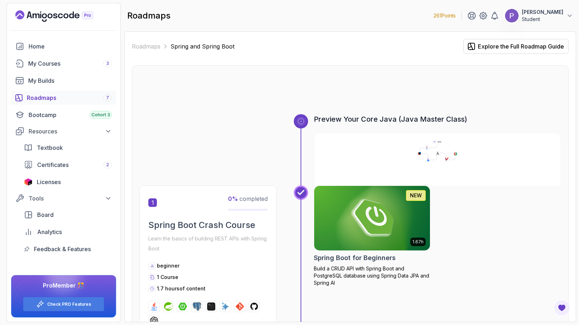
scroll to position [101, 0]
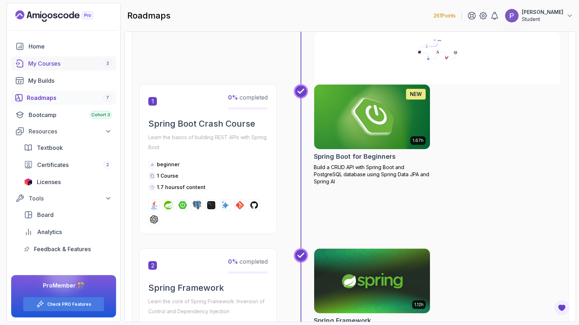
click at [50, 68] on link "My Courses 3" at bounding box center [63, 63] width 105 height 14
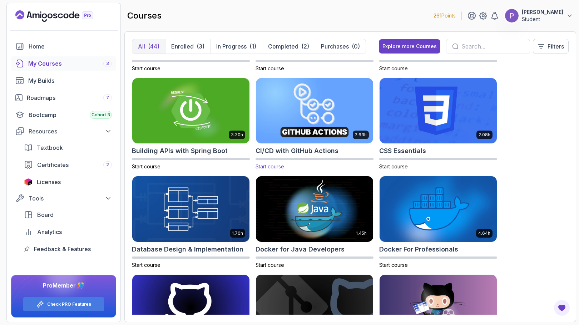
scroll to position [129, 0]
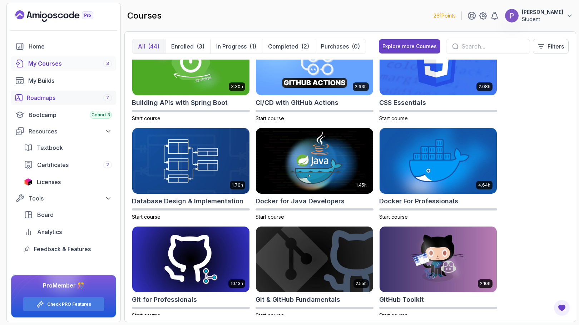
click at [59, 99] on div "Roadmaps 7" at bounding box center [69, 98] width 85 height 9
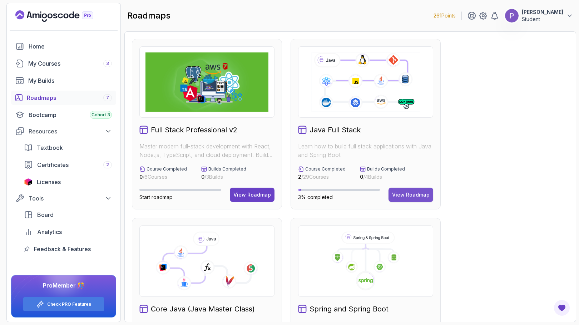
click at [422, 193] on div "View Roadmap" at bounding box center [410, 194] width 37 height 7
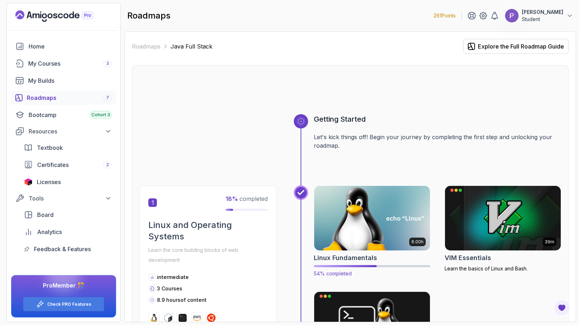
click at [354, 227] on img at bounding box center [371, 218] width 121 height 68
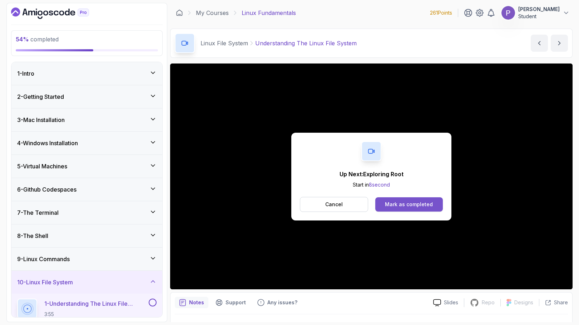
click at [436, 205] on button "Mark as completed" at bounding box center [408, 204] width 67 height 14
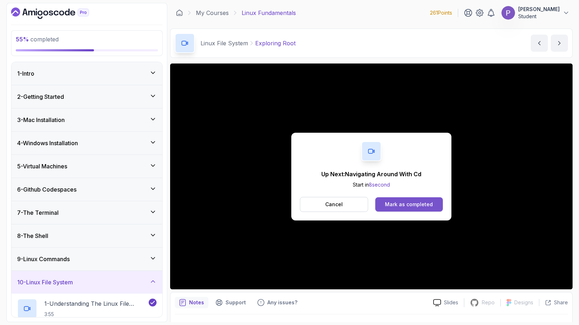
click at [425, 205] on div "Mark as completed" at bounding box center [409, 204] width 48 height 7
click at [422, 202] on div "Mark as completed" at bounding box center [409, 204] width 48 height 7
click at [422, 200] on button "Mark as completed" at bounding box center [408, 204] width 67 height 14
click at [412, 200] on button "Mark as completed" at bounding box center [408, 204] width 67 height 14
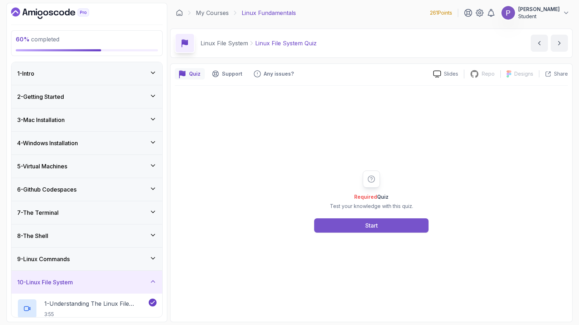
click at [347, 229] on button "Start" at bounding box center [371, 226] width 114 height 14
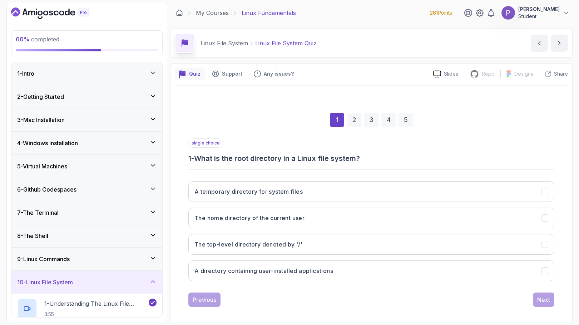
scroll to position [5, 0]
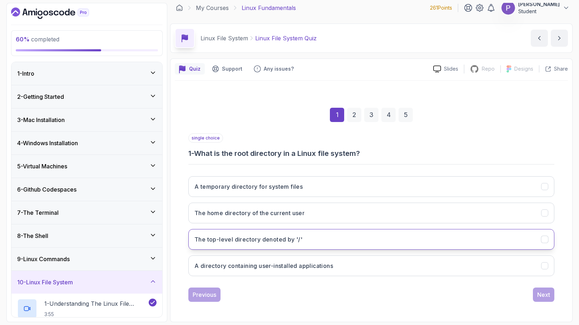
click at [346, 237] on button "The top-level directory denoted by '/'" at bounding box center [371, 239] width 366 height 21
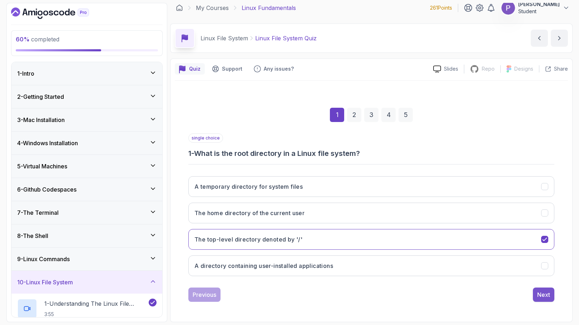
click at [541, 296] on div "Next" at bounding box center [543, 295] width 13 height 9
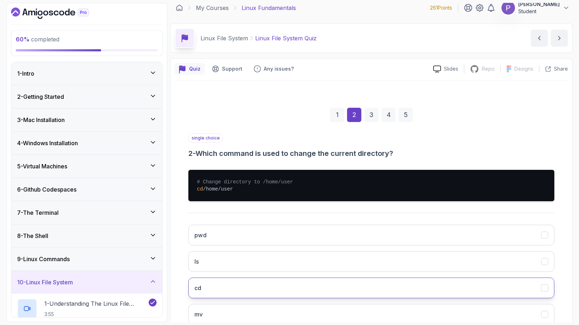
click at [395, 284] on button "cd" at bounding box center [371, 288] width 366 height 21
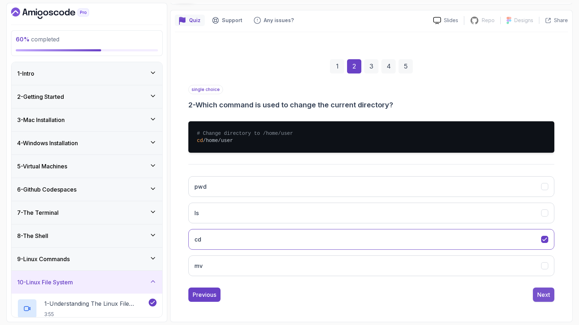
click at [542, 299] on div "Next" at bounding box center [543, 295] width 13 height 9
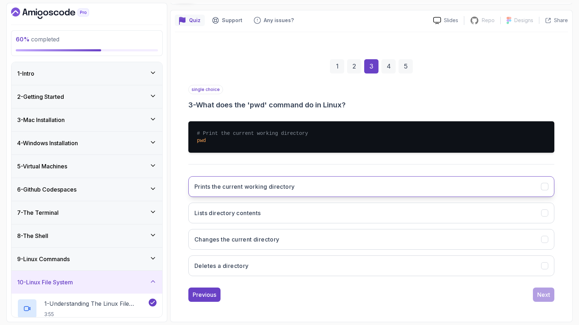
click at [431, 188] on button "Prints the current working directory" at bounding box center [371, 186] width 366 height 21
click at [536, 297] on button "Next" at bounding box center [542, 295] width 21 height 14
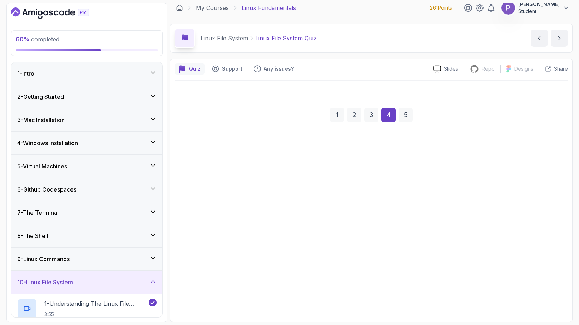
scroll to position [5, 0]
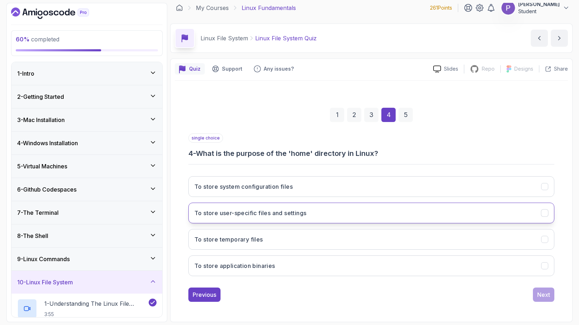
click at [466, 217] on button "To store user-specific files and settings" at bounding box center [371, 213] width 366 height 21
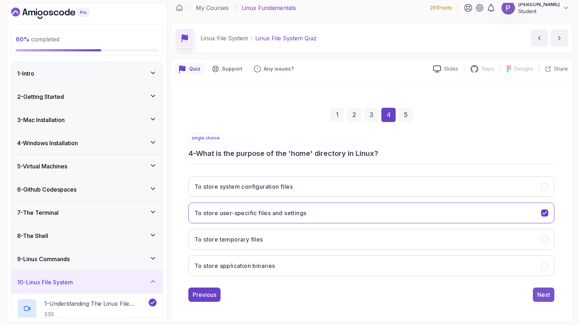
click at [542, 293] on div "Next" at bounding box center [543, 295] width 13 height 9
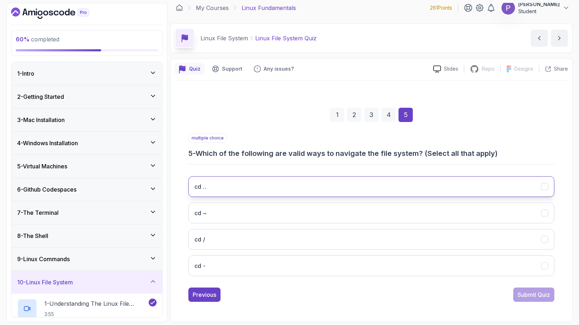
click at [546, 184] on icon "cd .." at bounding box center [544, 187] width 7 height 7
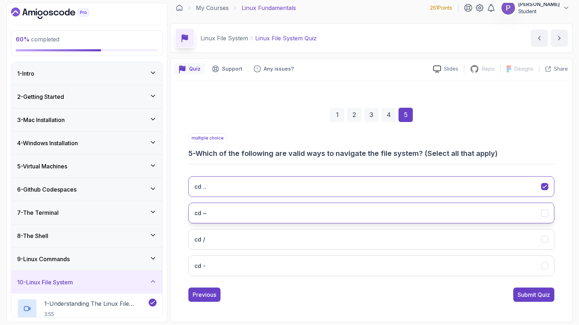
click at [545, 215] on icon "cd ~" at bounding box center [544, 213] width 7 height 7
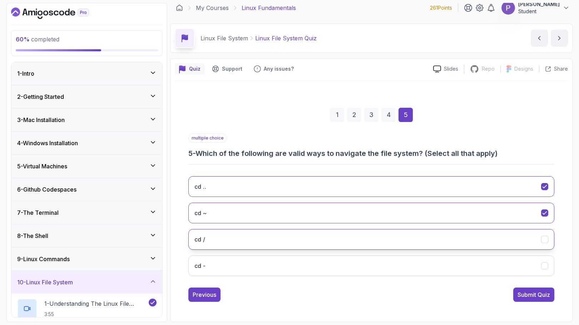
click at [545, 237] on icon "cd /" at bounding box center [544, 239] width 7 height 7
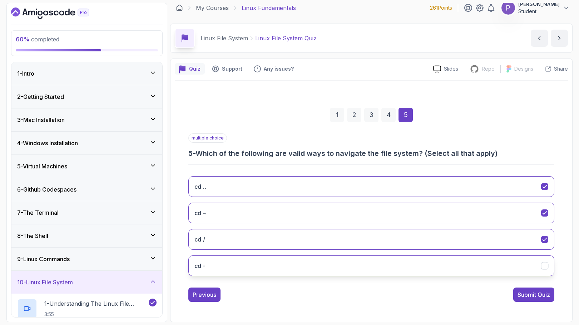
click at [545, 265] on icon "cd -" at bounding box center [544, 266] width 7 height 7
click at [537, 295] on div "Submit Quiz" at bounding box center [533, 295] width 32 height 9
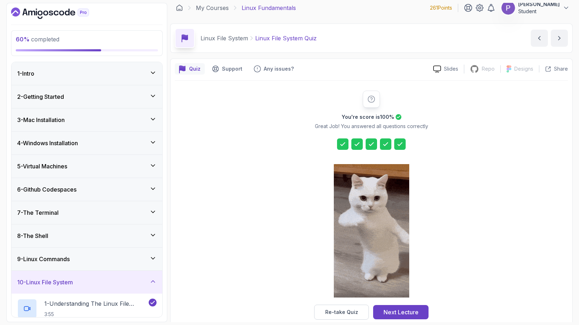
scroll to position [17, 0]
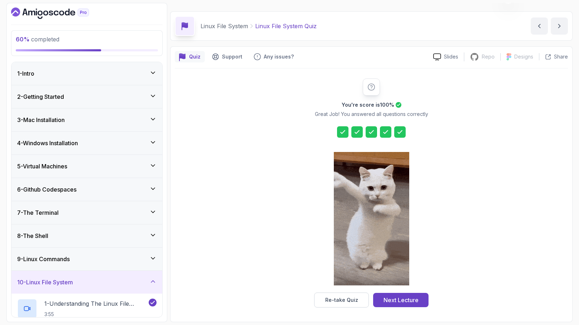
click at [154, 281] on icon at bounding box center [152, 281] width 7 height 7
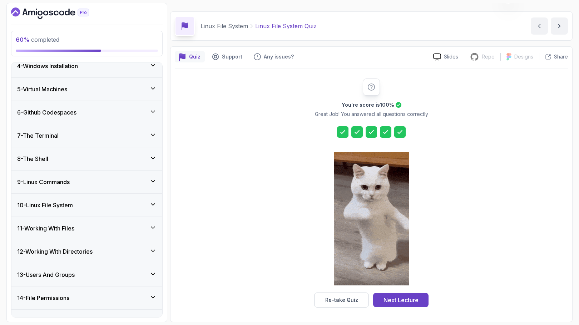
scroll to position [82, 0]
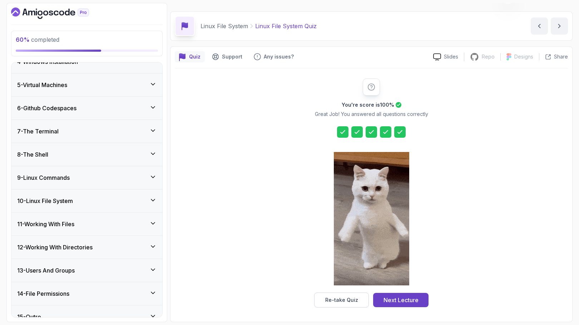
click at [152, 224] on icon at bounding box center [152, 223] width 7 height 7
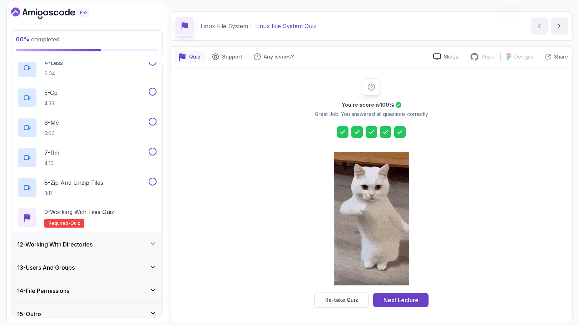
scroll to position [355, 0]
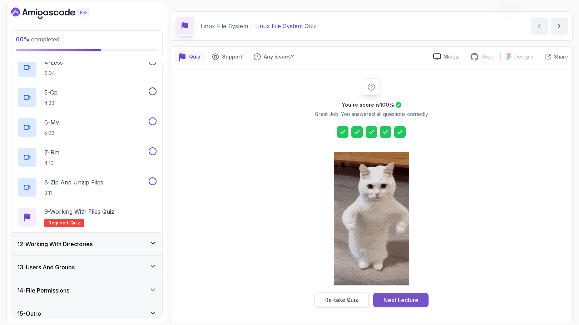
click at [413, 305] on button "Next Lecture" at bounding box center [400, 300] width 55 height 14
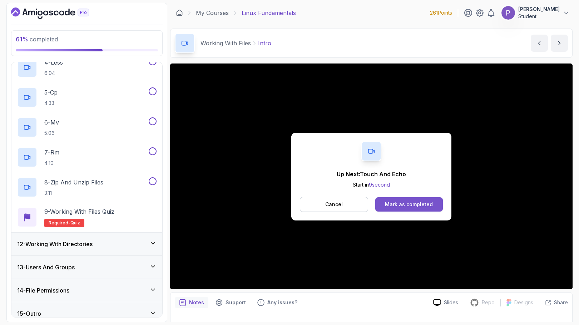
click at [423, 207] on div "Mark as completed" at bounding box center [409, 204] width 48 height 7
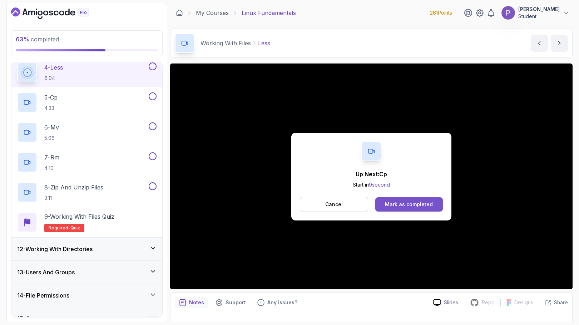
click at [410, 209] on button "Mark as completed" at bounding box center [408, 204] width 67 height 14
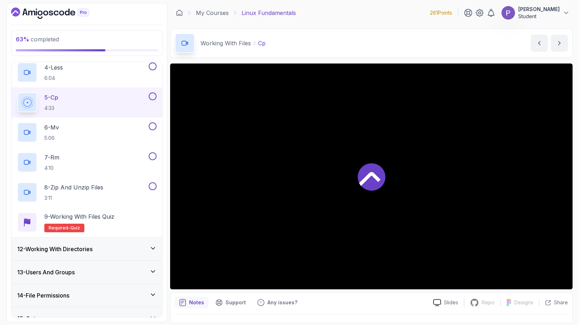
scroll to position [355, 0]
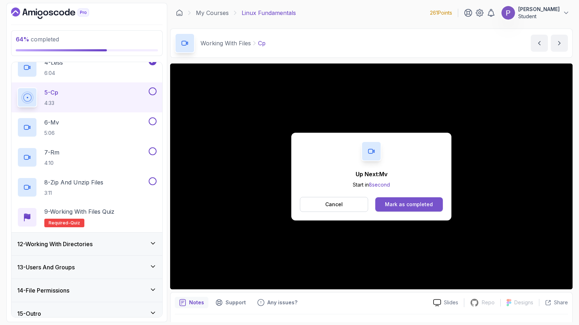
click at [410, 207] on div "Mark as completed" at bounding box center [409, 204] width 48 height 7
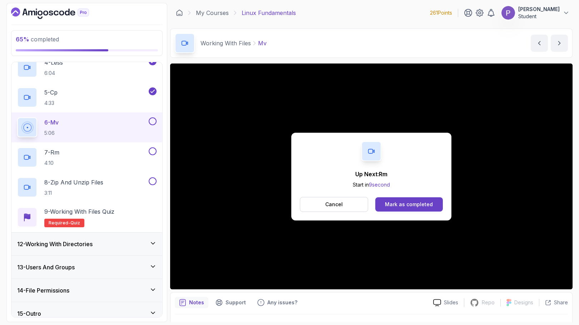
click at [410, 207] on div "Mark as completed" at bounding box center [409, 204] width 48 height 7
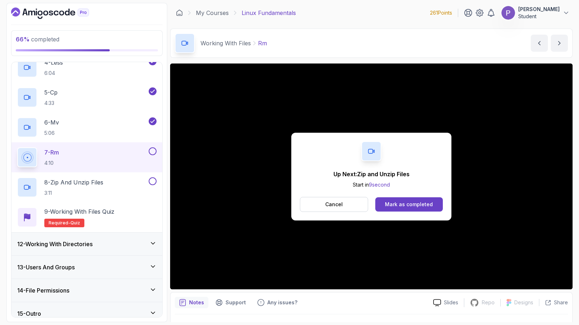
click at [410, 207] on div "Mark as completed" at bounding box center [409, 204] width 48 height 7
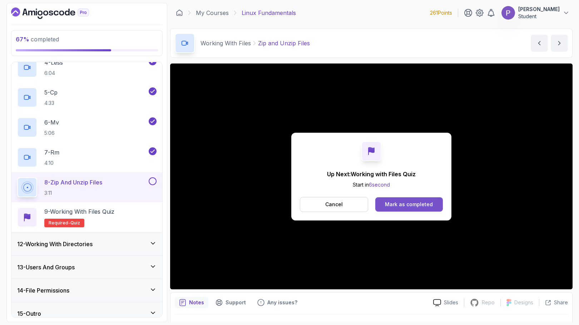
click at [407, 202] on div "Mark as completed" at bounding box center [409, 204] width 48 height 7
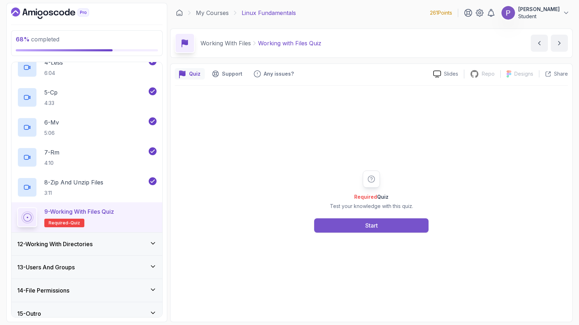
click at [385, 221] on button "Start" at bounding box center [371, 226] width 114 height 14
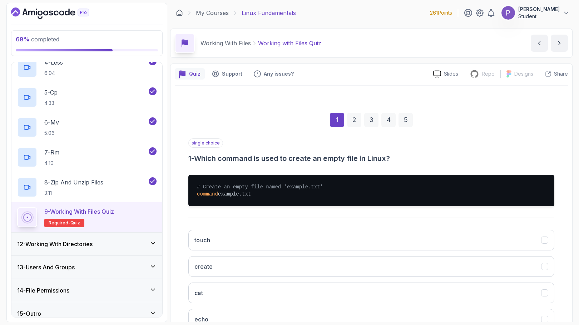
scroll to position [54, 0]
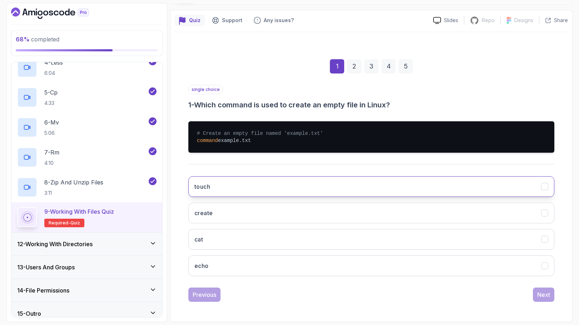
click at [376, 194] on button "touch" at bounding box center [371, 186] width 366 height 21
click at [537, 294] on div "Next" at bounding box center [543, 295] width 13 height 9
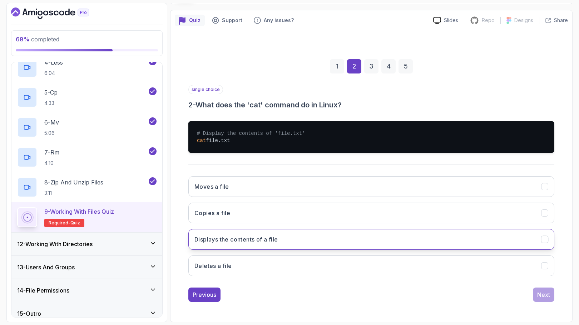
click at [369, 239] on button "Displays the contents of a file" at bounding box center [371, 239] width 366 height 21
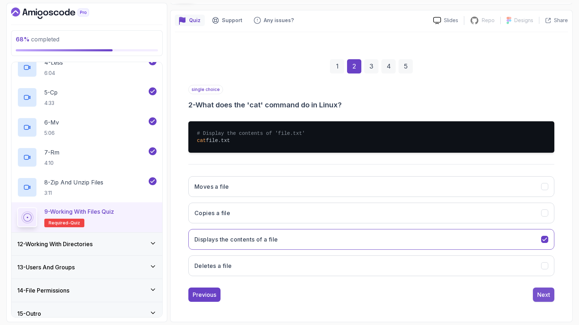
click at [544, 295] on div "Next" at bounding box center [543, 295] width 13 height 9
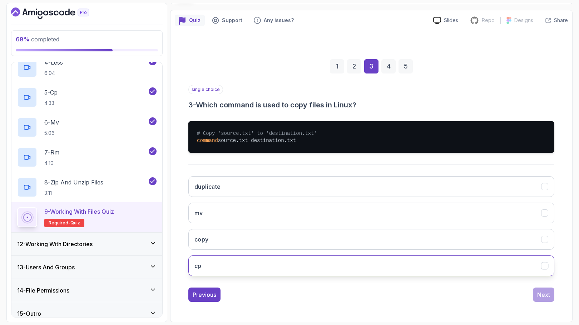
click at [297, 267] on button "cp" at bounding box center [371, 266] width 366 height 21
click at [545, 298] on div "Next" at bounding box center [543, 295] width 13 height 9
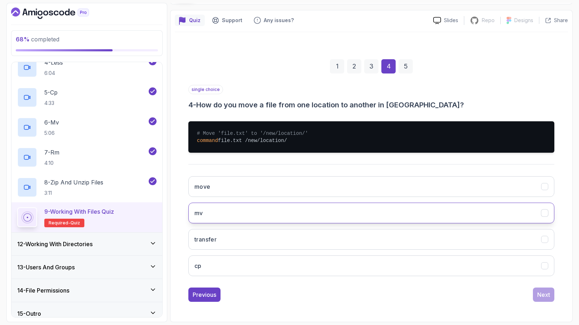
click at [309, 210] on button "mv" at bounding box center [371, 213] width 366 height 21
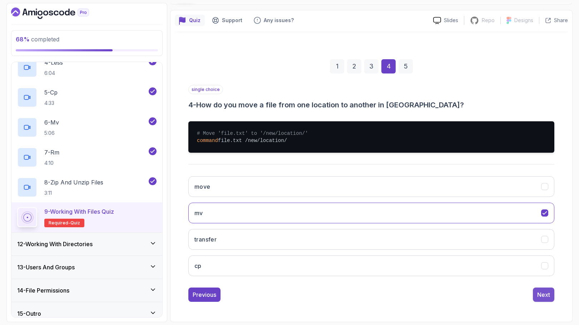
click at [541, 296] on div "Next" at bounding box center [543, 295] width 13 height 9
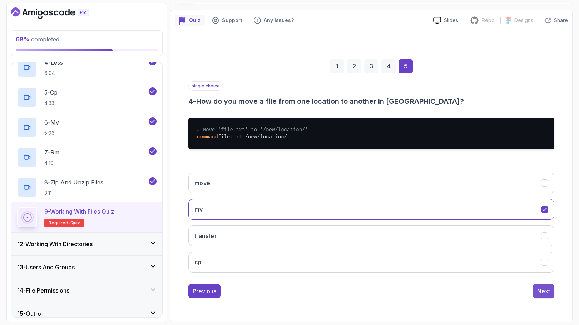
scroll to position [5, 0]
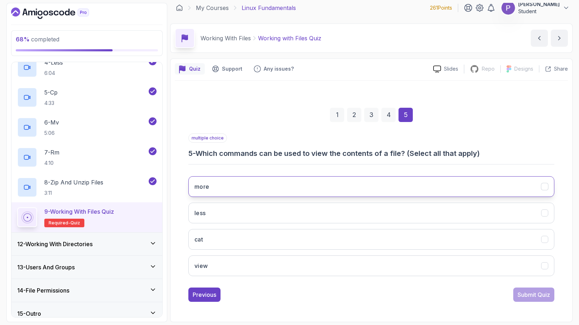
click at [382, 187] on button "more" at bounding box center [371, 186] width 366 height 21
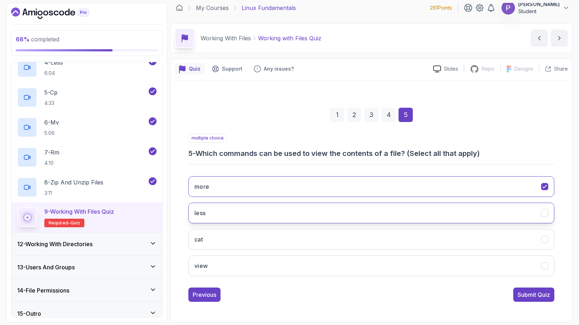
click at [383, 207] on button "less" at bounding box center [371, 213] width 366 height 21
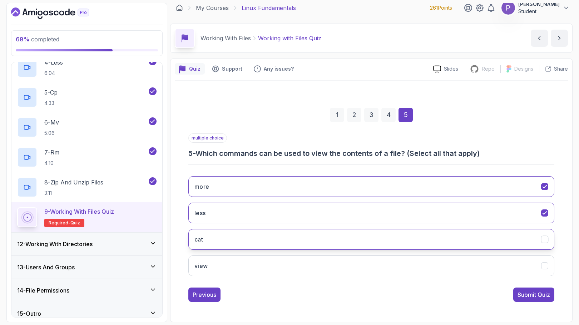
click at [390, 241] on button "cat" at bounding box center [371, 239] width 366 height 21
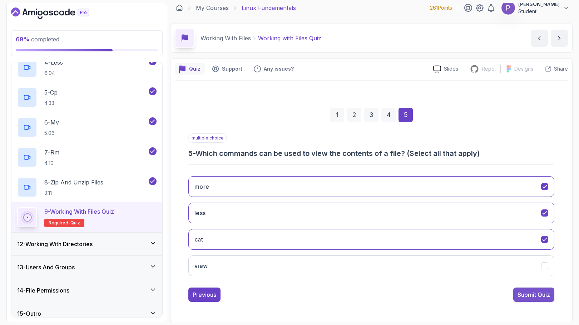
click at [535, 300] on button "Submit Quiz" at bounding box center [533, 295] width 41 height 14
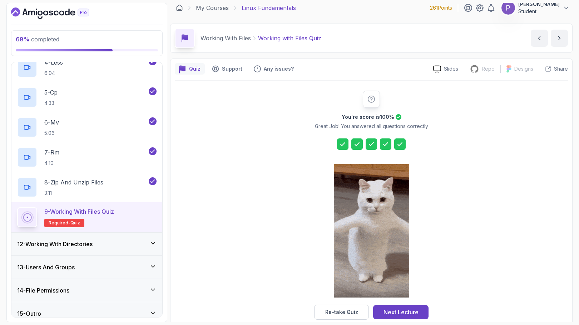
scroll to position [17, 0]
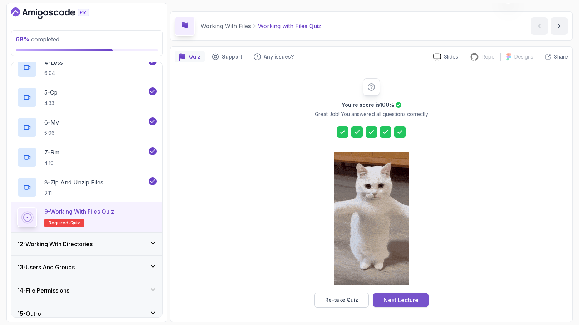
click at [419, 297] on button "Next Lecture" at bounding box center [400, 300] width 55 height 14
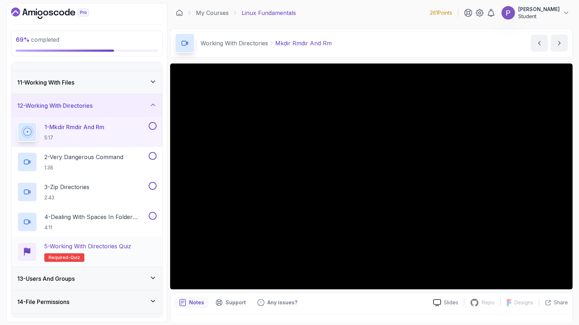
scroll to position [242, 0]
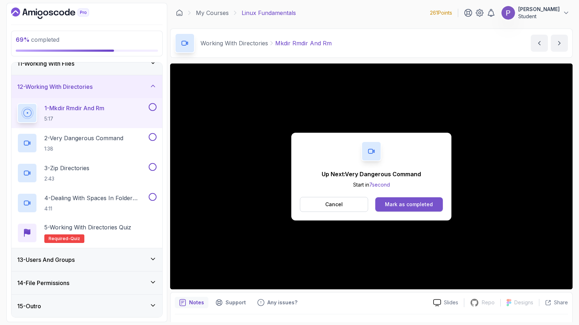
click at [414, 203] on div "Mark as completed" at bounding box center [409, 204] width 48 height 7
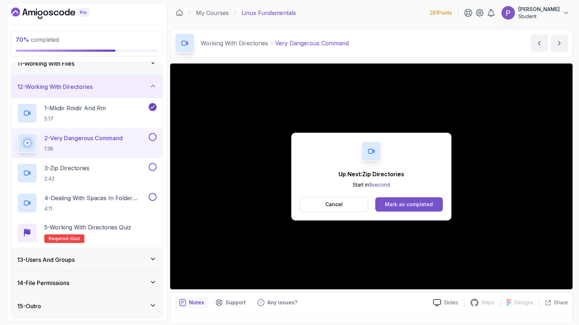
click at [414, 208] on div "Mark as completed" at bounding box center [409, 204] width 48 height 7
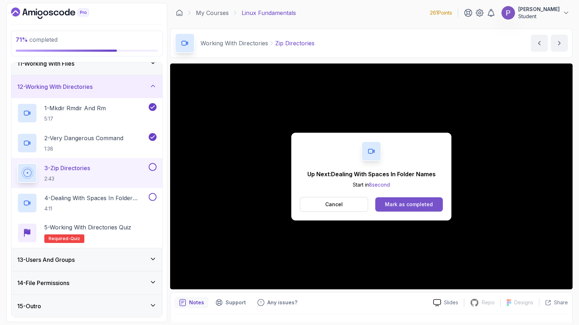
click at [414, 208] on div "Mark as completed" at bounding box center [409, 204] width 48 height 7
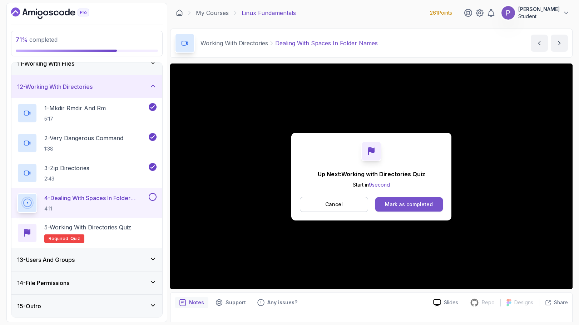
click at [416, 209] on button "Mark as completed" at bounding box center [408, 204] width 67 height 14
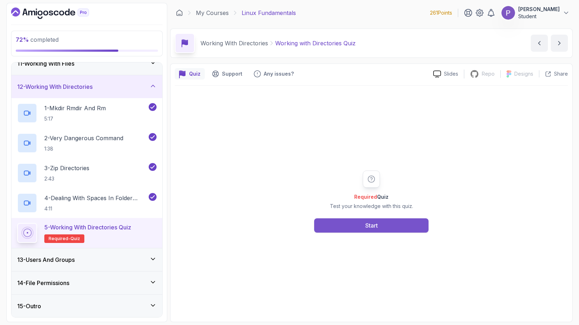
click at [400, 224] on button "Start" at bounding box center [371, 226] width 114 height 14
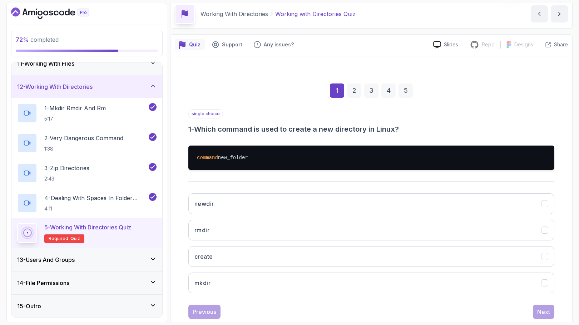
scroll to position [46, 0]
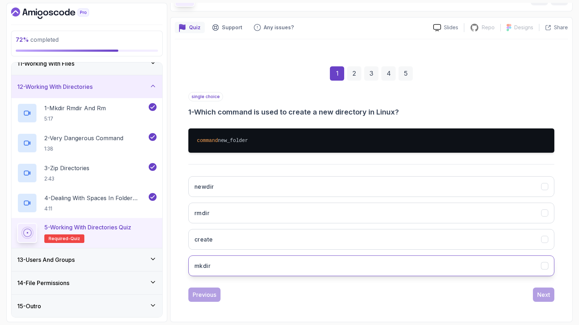
click at [436, 260] on button "mkdir" at bounding box center [371, 266] width 366 height 21
click at [542, 296] on div "Next" at bounding box center [543, 295] width 13 height 9
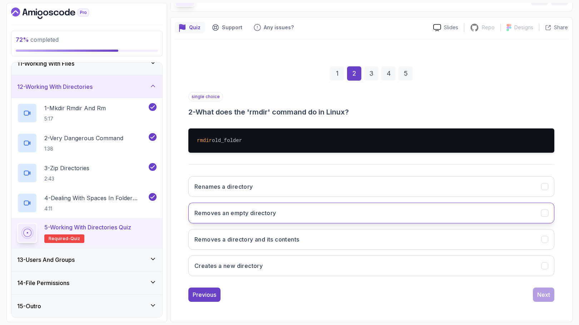
click at [458, 211] on button "Removes an empty directory" at bounding box center [371, 213] width 366 height 21
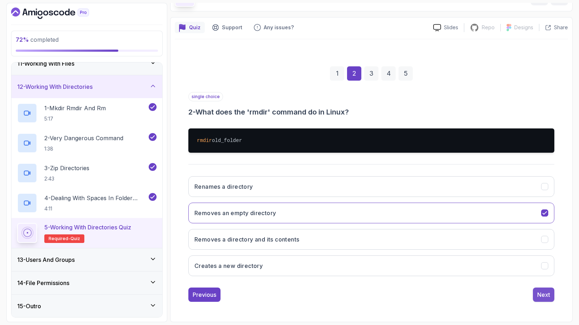
click at [535, 293] on button "Next" at bounding box center [542, 295] width 21 height 14
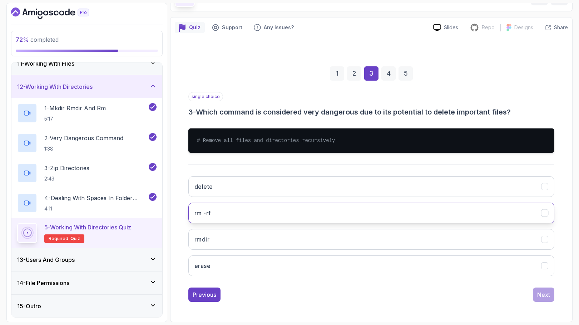
click at [427, 214] on button "rm -rf" at bounding box center [371, 213] width 366 height 21
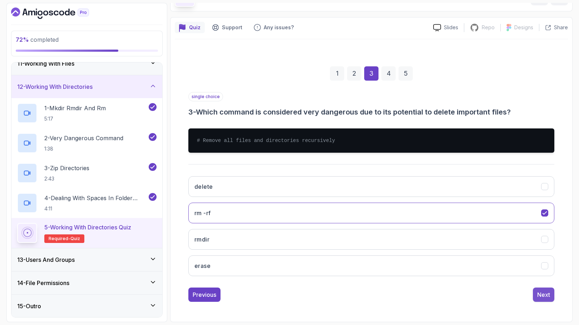
click at [546, 297] on div "Next" at bounding box center [543, 295] width 13 height 9
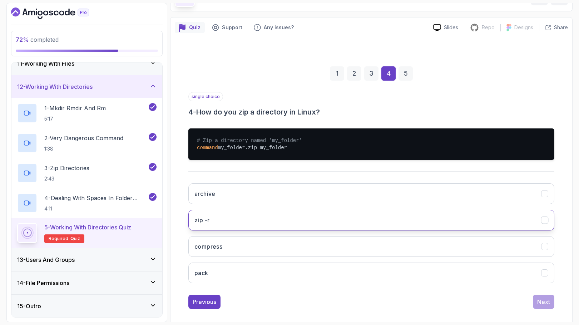
click at [544, 222] on icon "zip -r" at bounding box center [544, 220] width 4 height 3
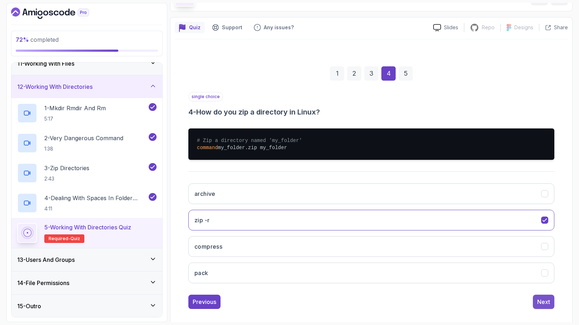
click at [545, 301] on div "Next" at bounding box center [543, 302] width 13 height 9
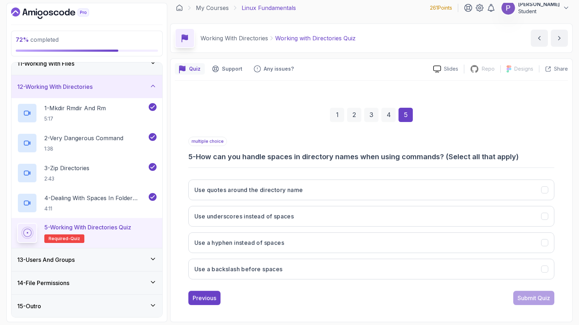
scroll to position [5, 0]
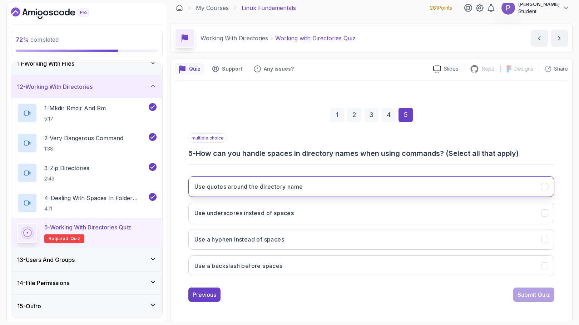
click at [545, 185] on icon "Use quotes around the directory name" at bounding box center [544, 187] width 7 height 7
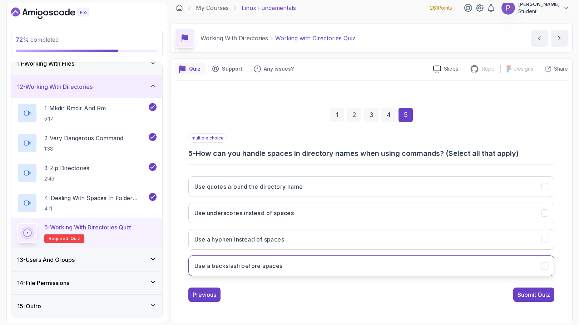
click at [542, 271] on button "Use a backslash before spaces" at bounding box center [371, 266] width 366 height 21
click at [530, 289] on button "Submit Quiz" at bounding box center [533, 295] width 41 height 14
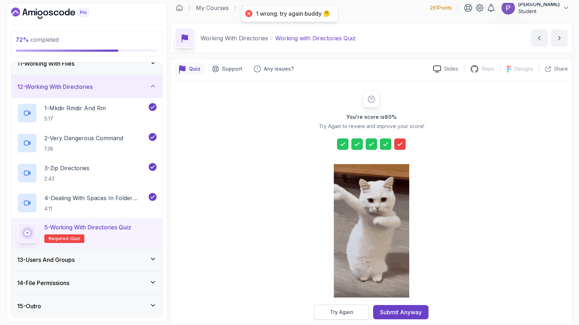
click at [344, 316] on button "Try Again" at bounding box center [341, 312] width 55 height 15
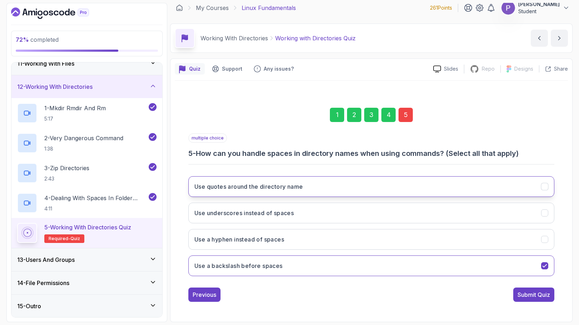
click at [545, 189] on icon "Use quotes around the directory name" at bounding box center [544, 187] width 7 height 7
click at [544, 265] on icon "Use a backslash before spaces" at bounding box center [544, 266] width 7 height 7
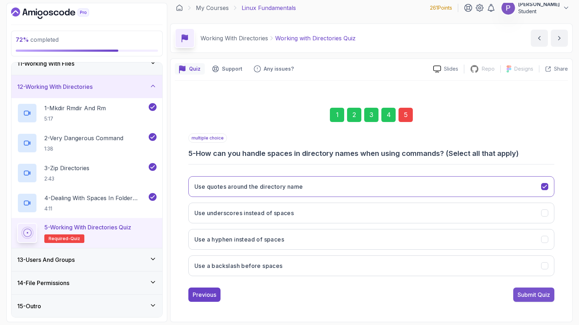
click at [530, 299] on div "Submit Quiz" at bounding box center [533, 295] width 32 height 9
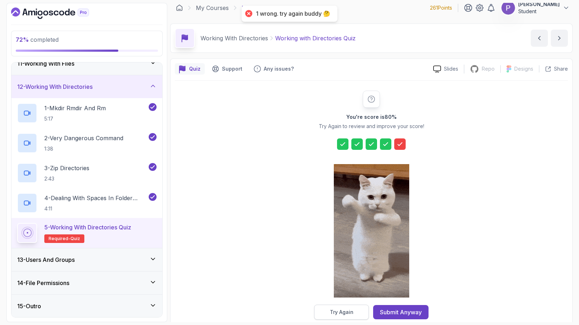
click at [352, 312] on div "Try Again" at bounding box center [342, 312] width 24 height 7
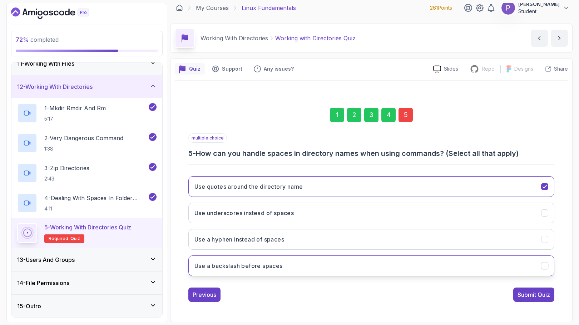
click at [543, 265] on icon "Use a backslash before spaces" at bounding box center [544, 266] width 7 height 7
click at [530, 297] on div "Submit Quiz" at bounding box center [533, 295] width 32 height 9
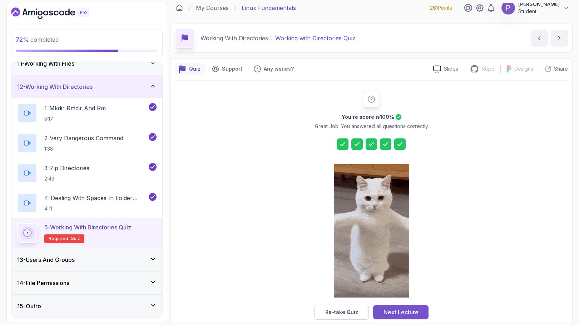
click at [400, 313] on div "Next Lecture" at bounding box center [400, 312] width 35 height 9
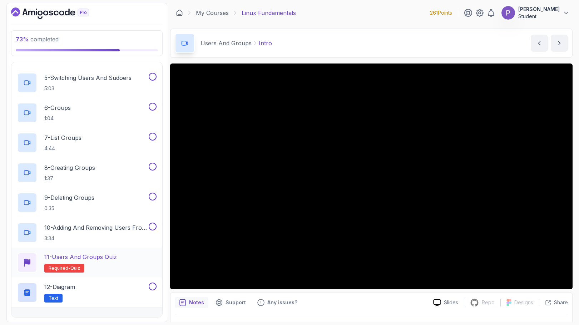
scroll to position [452, 0]
